Goal: Find specific page/section: Find specific page/section

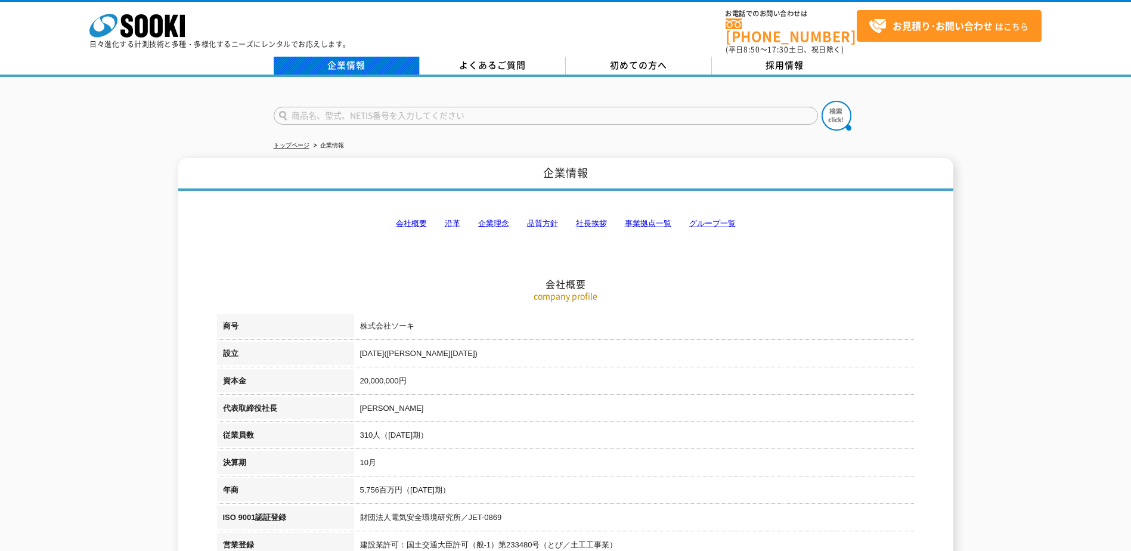
click at [351, 57] on link "企業情報" at bounding box center [347, 66] width 146 height 18
click at [414, 219] on link "会社概要" at bounding box center [411, 223] width 31 height 9
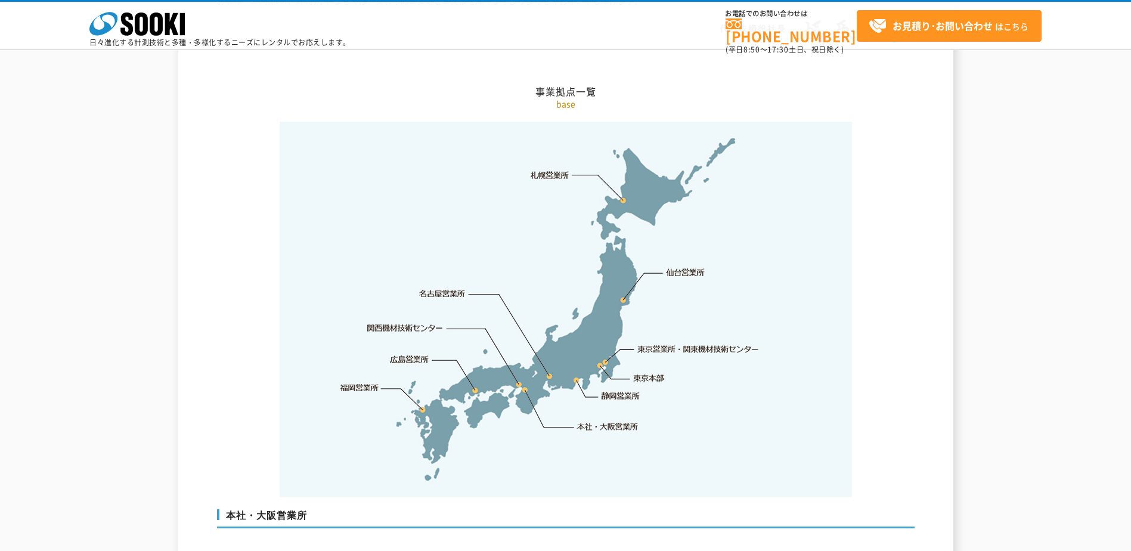
scroll to position [2298, 0]
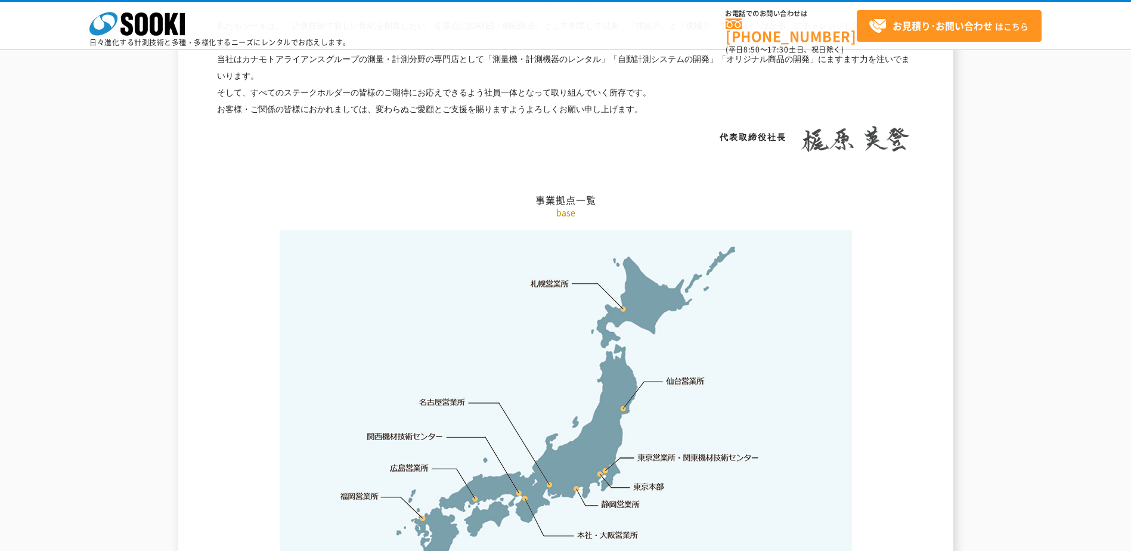
click at [622, 284] on img at bounding box center [566, 418] width 573 height 376
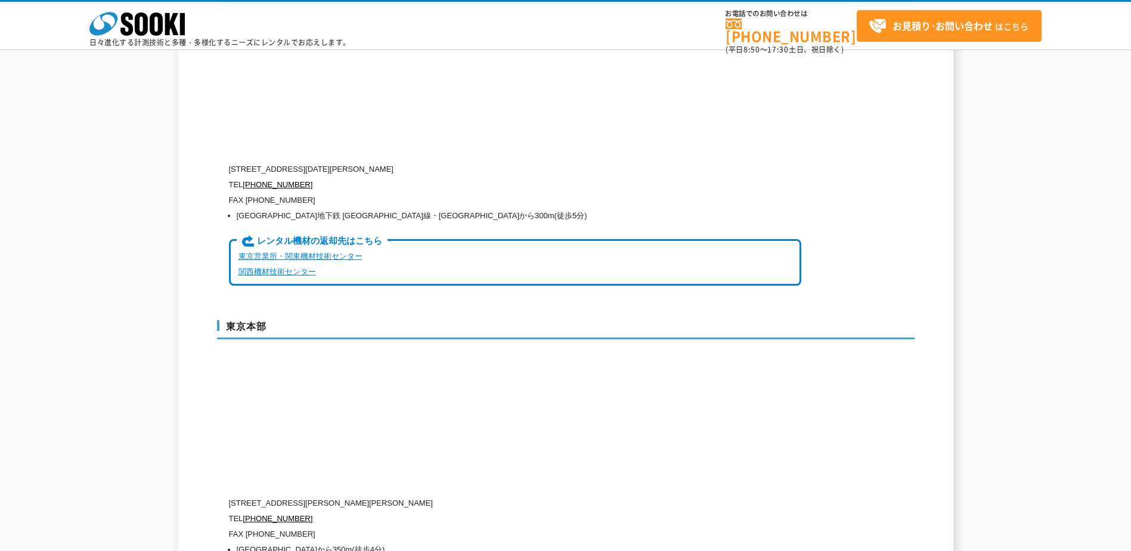
scroll to position [2775, 0]
